Goal: Information Seeking & Learning: Learn about a topic

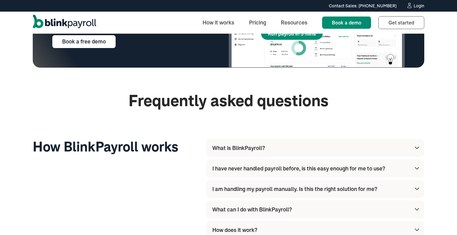
scroll to position [1793, 0]
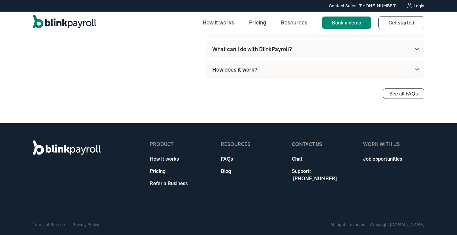
click at [376, 161] on link "Job opportunities" at bounding box center [382, 158] width 39 height 7
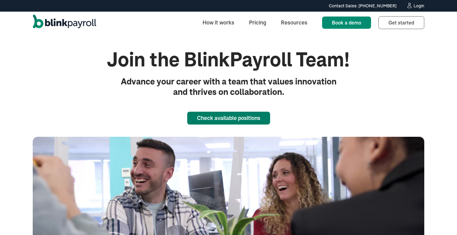
click at [246, 118] on link "Check available positions" at bounding box center [228, 118] width 83 height 13
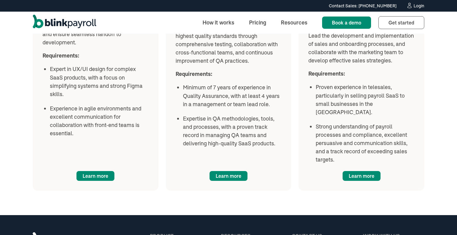
scroll to position [843, 0]
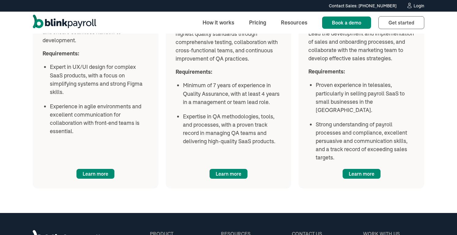
click at [354, 149] on div "Sales Lead - Payroll Software (Telesales) Role: ‍ Drive sales efforts by conduc…" at bounding box center [362, 70] width 126 height 235
click at [354, 169] on link "Learn more" at bounding box center [362, 174] width 38 height 10
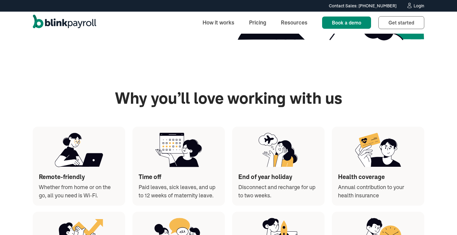
scroll to position [320, 0]
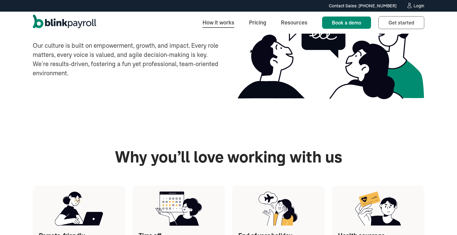
click at [218, 26] on link "How it works" at bounding box center [219, 22] width 42 height 13
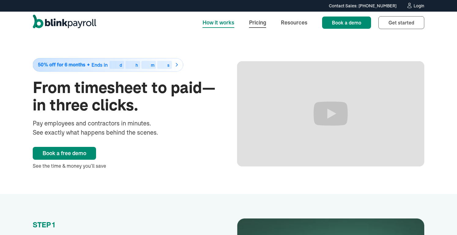
click at [254, 25] on link "Pricing" at bounding box center [257, 22] width 27 height 13
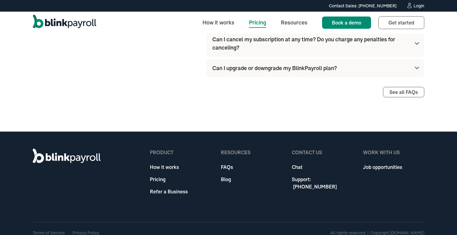
scroll to position [801, 0]
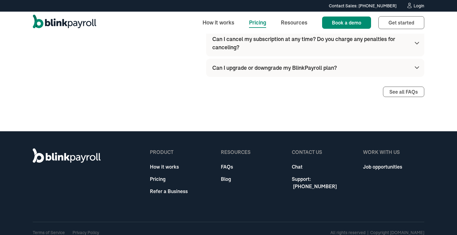
click at [351, 67] on div "Can I upgrade or downgrade my BlinkPayroll plan?" at bounding box center [316, 68] width 208 height 18
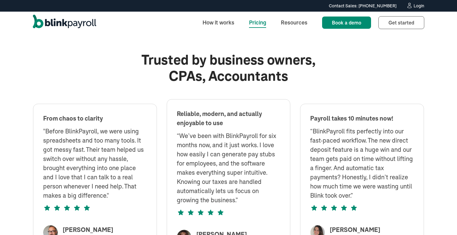
scroll to position [436, 0]
